Goal: Check status

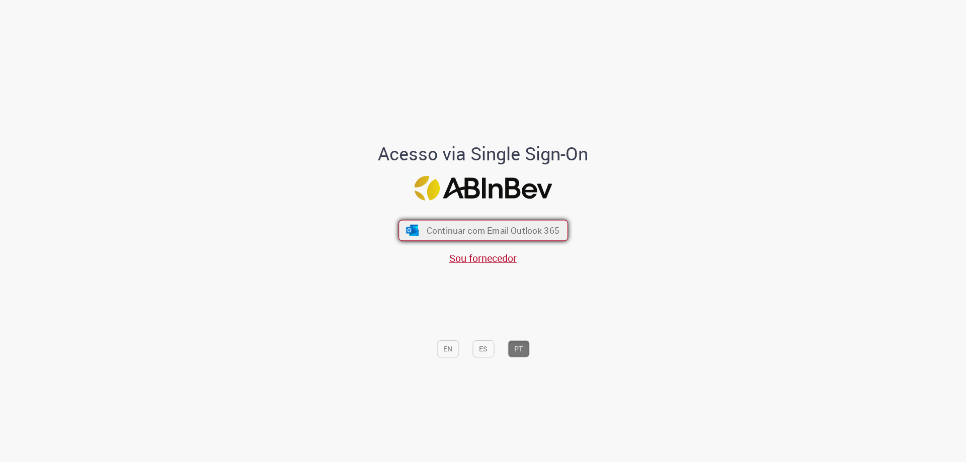
click at [486, 230] on span "Continuar com Email Outlook 365" at bounding box center [492, 231] width 133 height 12
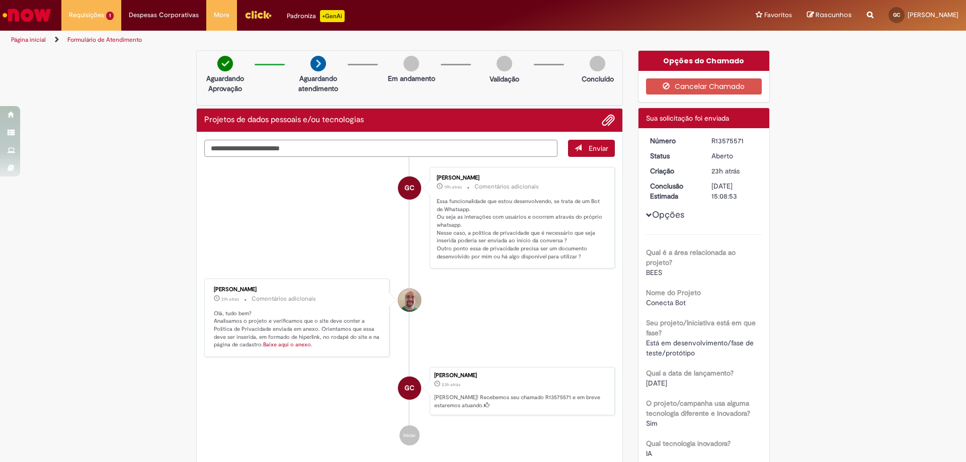
drag, startPoint x: 429, startPoint y: 143, endPoint x: 508, endPoint y: 219, distance: 109.2
click at [507, 218] on div "[PERSON_NAME] 19h atrás 19 horas atrás Comentários adicionais Essa funcionalida…" at bounding box center [522, 218] width 179 height 96
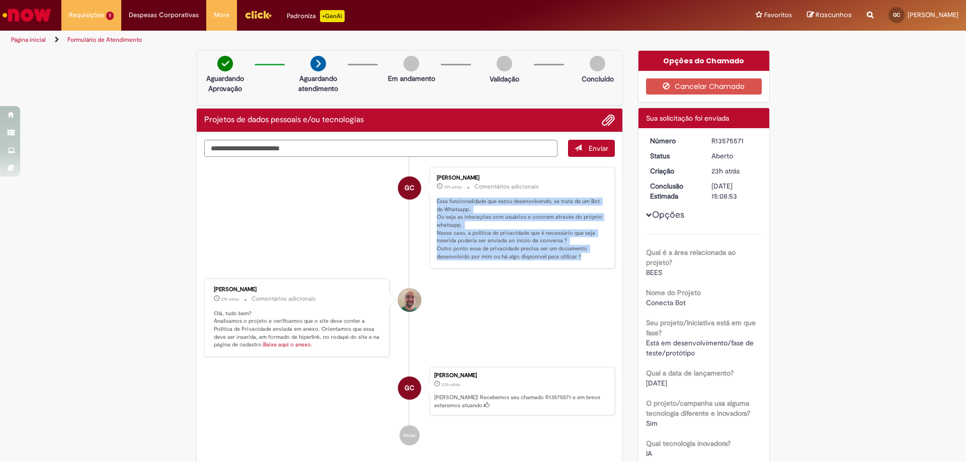
drag, startPoint x: 430, startPoint y: 197, endPoint x: 582, endPoint y: 261, distance: 165.7
click at [582, 261] on div "[PERSON_NAME] 19h atrás 19 horas atrás Comentários adicionais Essa funcionalida…" at bounding box center [522, 218] width 179 height 96
click at [581, 259] on p "Essa funcionalidade que estou desenvolvendo, se trata de um Bot de Whatsapp. Ou…" at bounding box center [520, 229] width 167 height 63
drag, startPoint x: 576, startPoint y: 255, endPoint x: 431, endPoint y: 176, distance: 166.3
click at [433, 176] on div "[PERSON_NAME] 19h atrás 19 horas atrás Comentários adicionais Essa funcionalida…" at bounding box center [522, 218] width 179 height 96
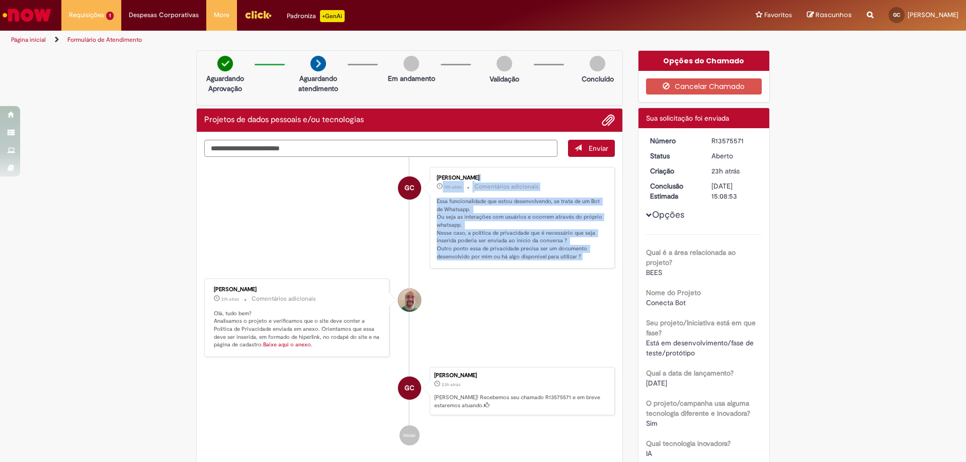
click at [433, 176] on div "[PERSON_NAME] 19h atrás 19 horas atrás Comentários adicionais Essa funcionalida…" at bounding box center [522, 218] width 179 height 96
drag, startPoint x: 431, startPoint y: 172, endPoint x: 579, endPoint y: 259, distance: 172.0
click at [579, 259] on div "[PERSON_NAME] 19h atrás 19 horas atrás Comentários adicionais Essa funcionalida…" at bounding box center [522, 218] width 179 height 96
click at [579, 257] on p "Essa funcionalidade que estou desenvolvendo, se trata de um Bot de Whatsapp. Ou…" at bounding box center [520, 229] width 167 height 63
drag, startPoint x: 579, startPoint y: 257, endPoint x: 428, endPoint y: 178, distance: 170.7
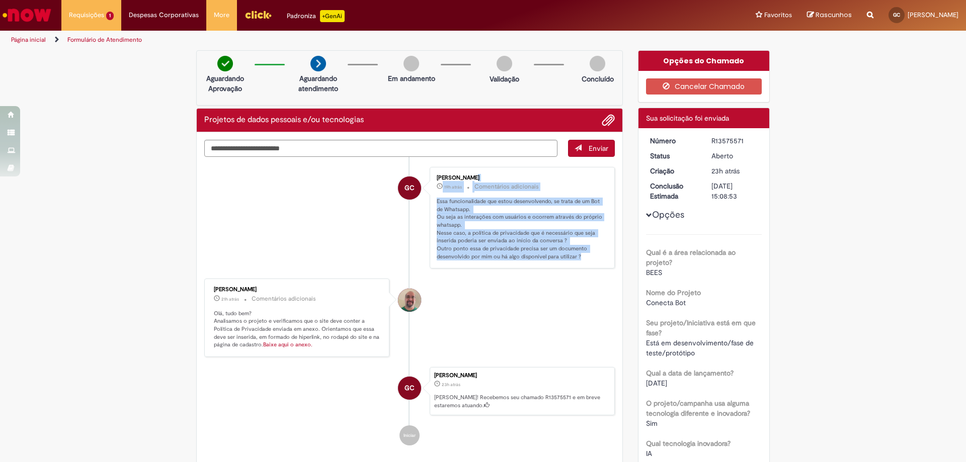
click at [430, 178] on div "[PERSON_NAME] 19h atrás 19 horas atrás Comentários adicionais Essa funcionalida…" at bounding box center [522, 218] width 185 height 102
